Goal: Find specific page/section: Find specific page/section

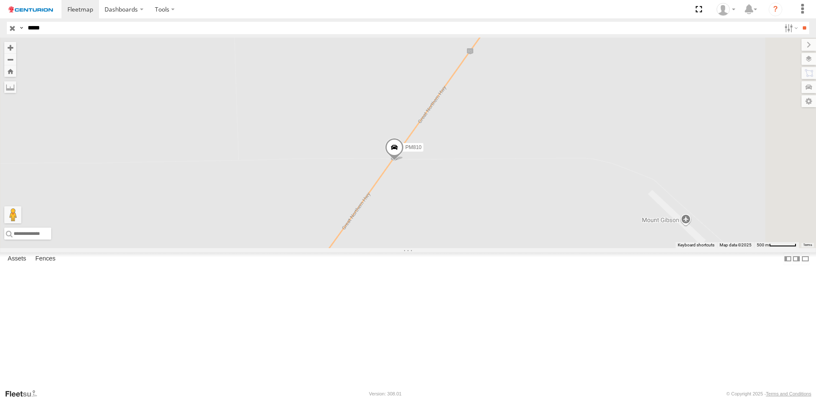
click at [0, 0] on div "PM810" at bounding box center [0, 0] width 0 height 0
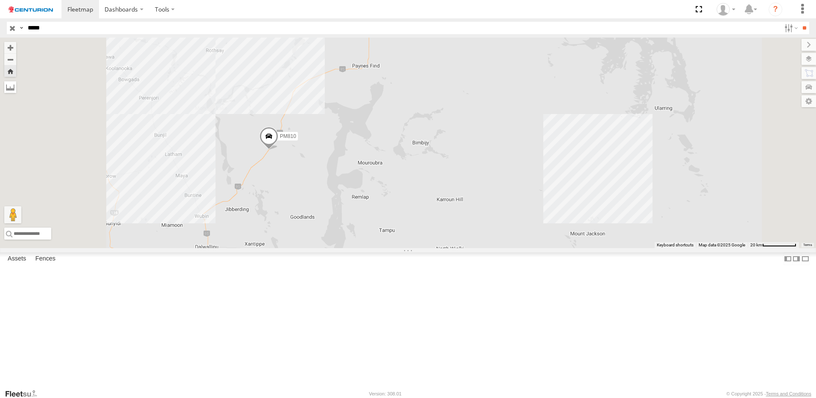
click at [16, 86] on label at bounding box center [10, 87] width 12 height 12
click at [16, 87] on label at bounding box center [10, 87] width 12 height 12
click at [0, 0] on label at bounding box center [0, 0] width 0 height 0
click at [309, 248] on div "PM810" at bounding box center [408, 143] width 816 height 210
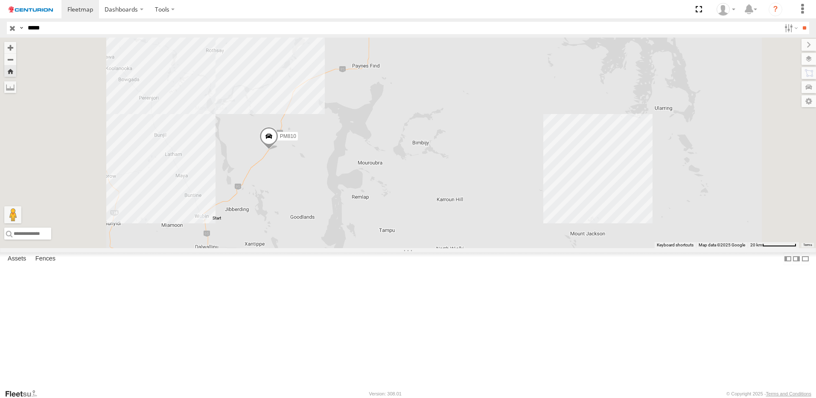
click at [278, 150] on span at bounding box center [269, 138] width 19 height 23
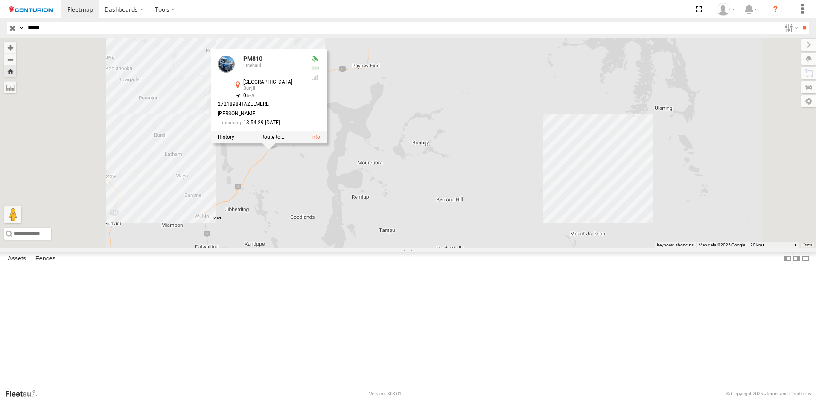
click at [327, 143] on div "PM810 Linehaul [GEOGRAPHIC_DATA] -29.73603 , 117.06156 0 2721898-[PERSON_NAME] …" at bounding box center [269, 96] width 116 height 95
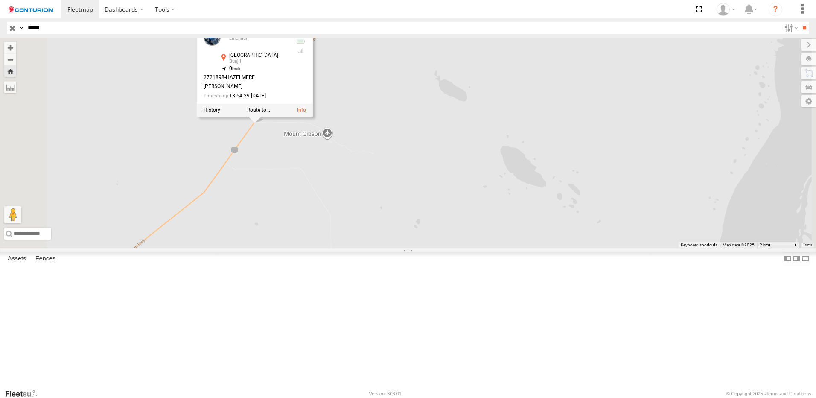
click at [313, 117] on div "PM810 Linehaul [GEOGRAPHIC_DATA] -29.73603 , 117.06156 0 2721898-[PERSON_NAME] …" at bounding box center [255, 69] width 116 height 95
click at [373, 248] on div "PM810 PM810 Linehaul [GEOGRAPHIC_DATA] -29.73603 , 117.06156 0 2721898-[PERSON_…" at bounding box center [408, 143] width 816 height 210
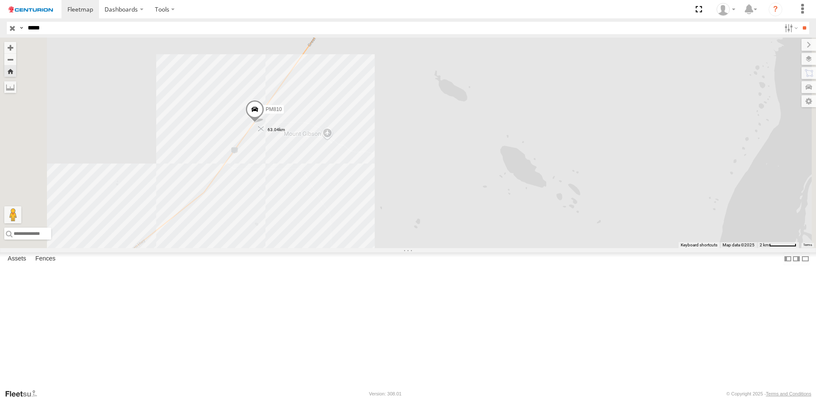
drag, startPoint x: 372, startPoint y: 251, endPoint x: 364, endPoint y: 196, distance: 55.7
click at [264, 131] on img "63.04km" at bounding box center [261, 128] width 5 height 5
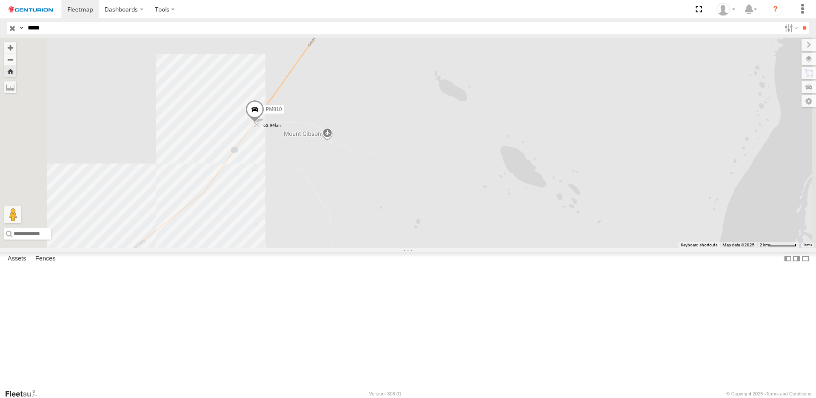
click at [260, 127] on img "63.94km" at bounding box center [256, 124] width 5 height 5
click at [257, 126] on img "63.87km" at bounding box center [254, 123] width 5 height 5
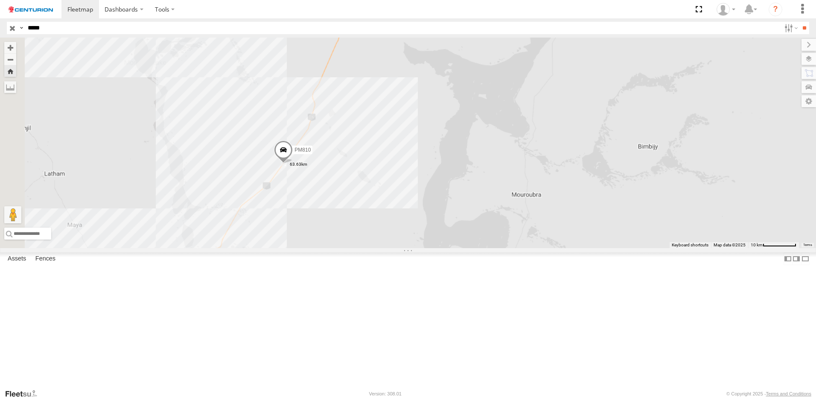
drag, startPoint x: 402, startPoint y: 271, endPoint x: 460, endPoint y: 176, distance: 111.5
click at [460, 176] on div "PM810" at bounding box center [408, 143] width 816 height 210
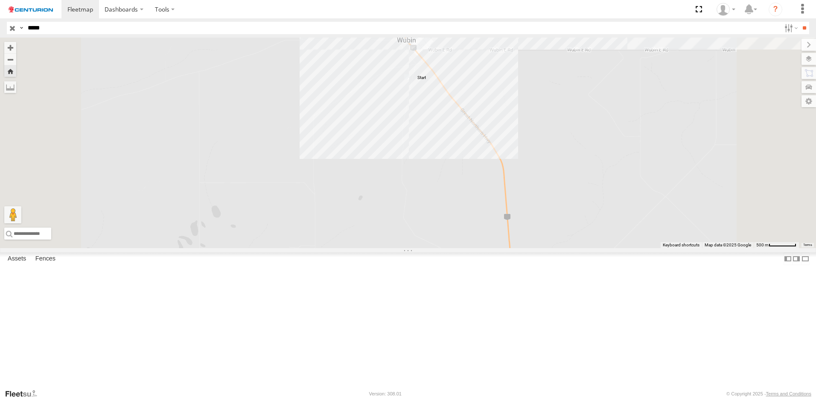
drag, startPoint x: 490, startPoint y: 180, endPoint x: 462, endPoint y: 265, distance: 89.5
click at [462, 248] on div "PM810" at bounding box center [408, 143] width 816 height 210
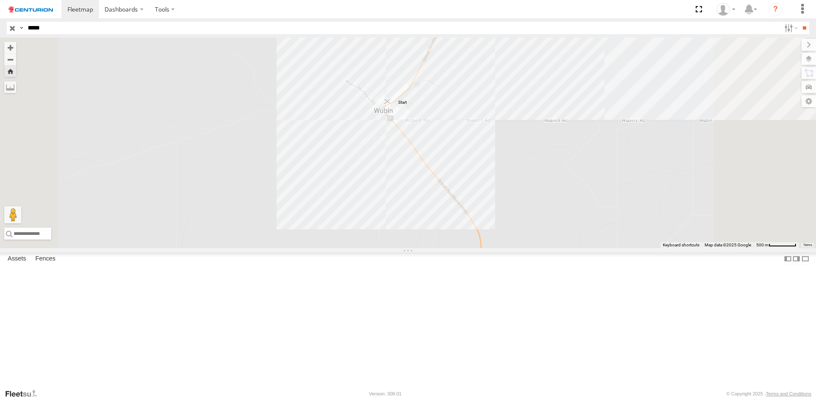
drag, startPoint x: 491, startPoint y: 219, endPoint x: 495, endPoint y: 172, distance: 47.1
click at [390, 104] on img "Start" at bounding box center [387, 101] width 5 height 5
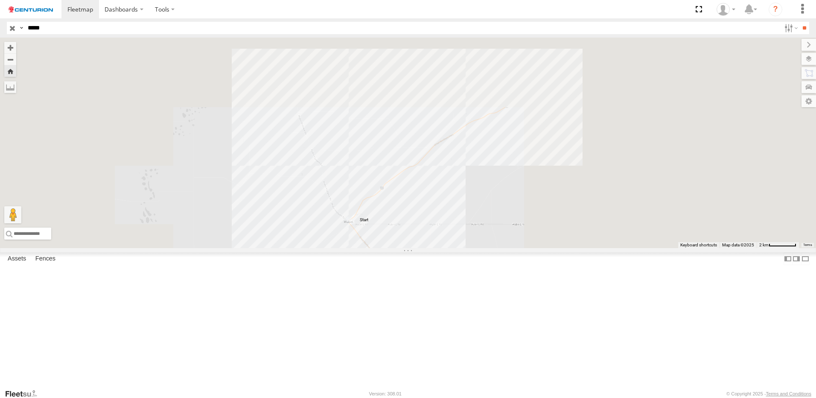
drag, startPoint x: 666, startPoint y: 146, endPoint x: 468, endPoint y: 270, distance: 233.7
click at [468, 248] on div "PM810" at bounding box center [408, 143] width 816 height 210
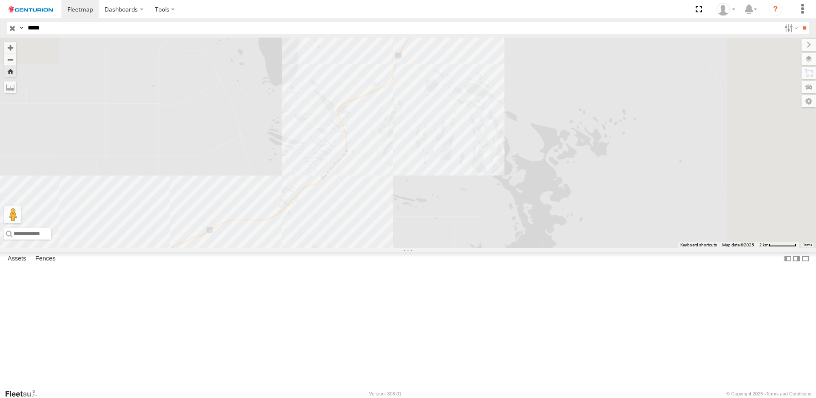
drag, startPoint x: 670, startPoint y: 149, endPoint x: 536, endPoint y: 292, distance: 196.3
click at [539, 248] on div "PM810" at bounding box center [408, 143] width 816 height 210
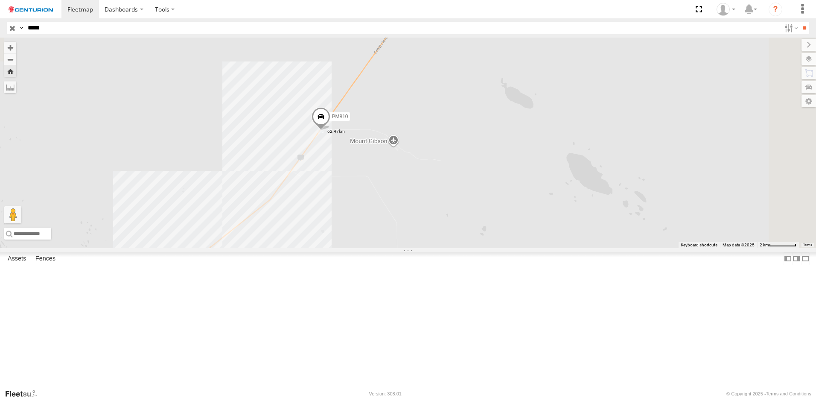
drag, startPoint x: 613, startPoint y: 79, endPoint x: 454, endPoint y: 241, distance: 227.0
click at [446, 248] on div "PM810" at bounding box center [408, 143] width 816 height 210
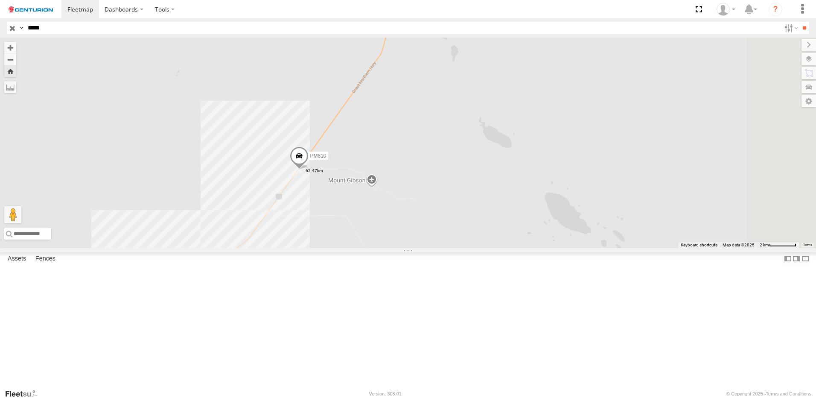
drag, startPoint x: 455, startPoint y: 228, endPoint x: 484, endPoint y: 193, distance: 46.1
click at [484, 193] on div "PM810" at bounding box center [408, 143] width 816 height 210
